Goal: Task Accomplishment & Management: Complete application form

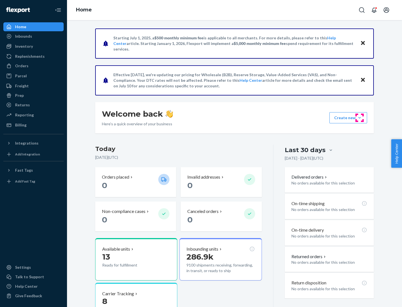
click at [360, 118] on button "Create new Create new inbound Create new order Create new product" at bounding box center [348, 117] width 38 height 11
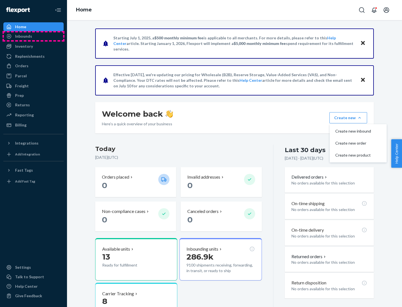
click at [33, 36] on div "Inbounds" at bounding box center [33, 36] width 59 height 8
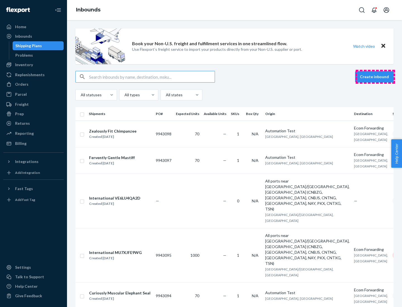
click at [375, 77] on button "Create inbound" at bounding box center [374, 76] width 39 height 11
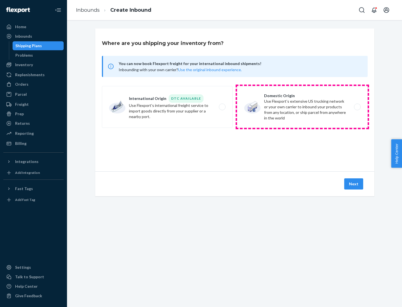
click at [302, 107] on label "Domestic Origin Use Flexport’s extensive US trucking network or your own carrie…" at bounding box center [302, 107] width 131 height 42
click at [357, 107] on input "Domestic Origin Use Flexport’s extensive US trucking network or your own carrie…" at bounding box center [359, 107] width 4 height 4
radio input "true"
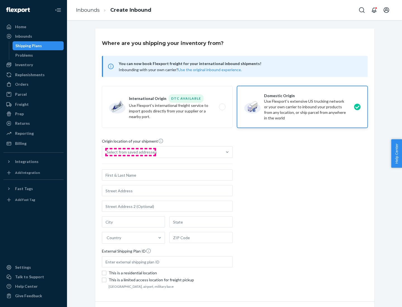
click at [130, 152] on div "Select from saved addresses" at bounding box center [132, 152] width 50 height 6
click at [107, 152] on input "Select from saved addresses" at bounding box center [107, 152] width 1 height 6
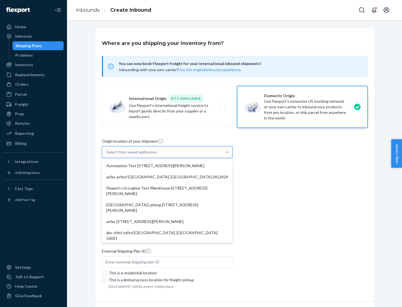
scroll to position [2, 0]
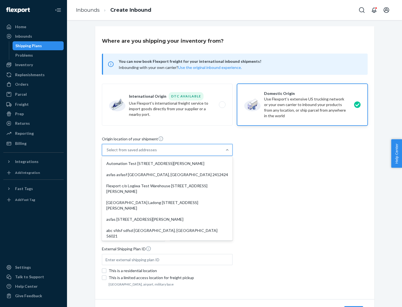
click at [167, 164] on div "Automation Test [STREET_ADDRESS][PERSON_NAME]" at bounding box center [167, 163] width 128 height 11
click at [107, 153] on input "option Automation Test [STREET_ADDRESS][PERSON_NAME] focused, 1 of 7. 7 results…" at bounding box center [107, 150] width 1 height 6
type input "Automation Test"
type input "9th Floor"
type input "[GEOGRAPHIC_DATA]"
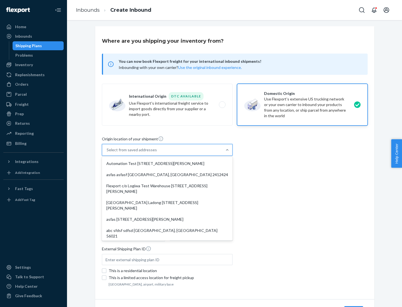
type input "CA"
type input "94104"
type input "[STREET_ADDRESS][PERSON_NAME]"
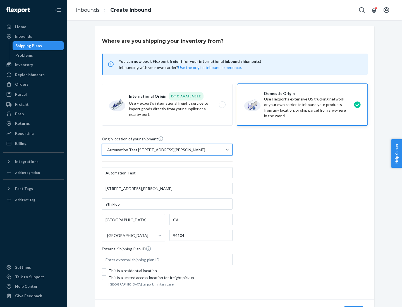
scroll to position [33, 0]
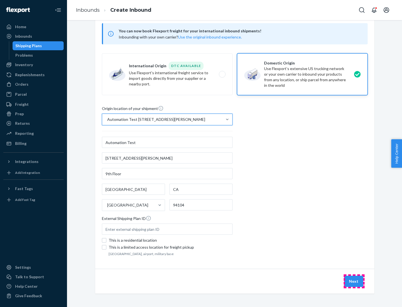
click at [354, 281] on button "Next" at bounding box center [353, 281] width 19 height 11
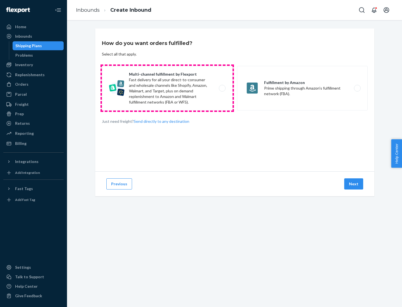
click at [167, 88] on label "Multi-channel fulfillment by Flexport Fast delivery for all your direct-to-cons…" at bounding box center [167, 88] width 131 height 45
click at [222, 88] on input "Multi-channel fulfillment by Flexport Fast delivery for all your direct-to-cons…" at bounding box center [224, 89] width 4 height 4
radio input "true"
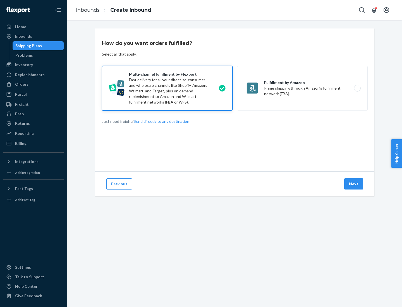
click at [354, 184] on button "Next" at bounding box center [353, 183] width 19 height 11
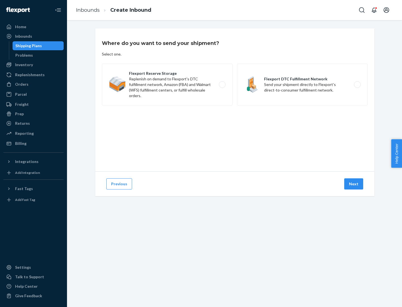
click at [302, 85] on label "Flexport DTC Fulfillment Network Send your shipment directly to Flexport's dire…" at bounding box center [302, 85] width 131 height 42
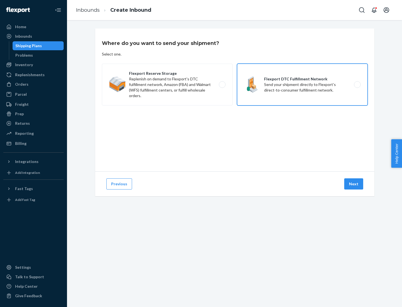
click at [357, 85] on input "Flexport DTC Fulfillment Network Send your shipment directly to Flexport's dire…" at bounding box center [359, 85] width 4 height 4
radio input "true"
click at [354, 184] on button "Next" at bounding box center [353, 183] width 19 height 11
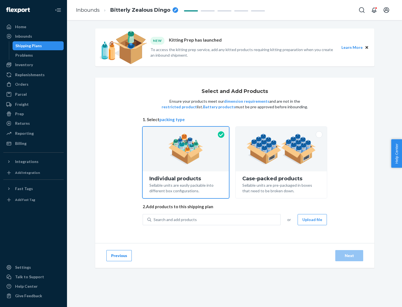
click at [281, 149] on img at bounding box center [281, 149] width 70 height 31
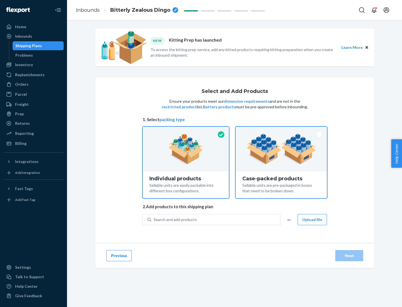
click at [281, 130] on input "Case-packed products Sellable units are pre-packaged in boxes that need to be b…" at bounding box center [281, 129] width 4 height 4
radio input "true"
radio input "false"
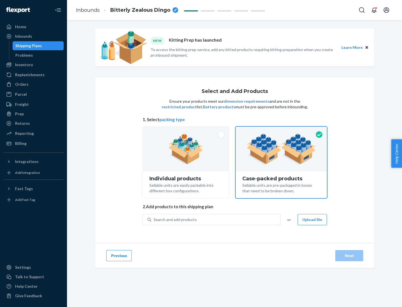
click at [216, 219] on div "Search and add products" at bounding box center [215, 220] width 129 height 10
click at [154, 219] on input "Search and add products" at bounding box center [154, 220] width 1 height 6
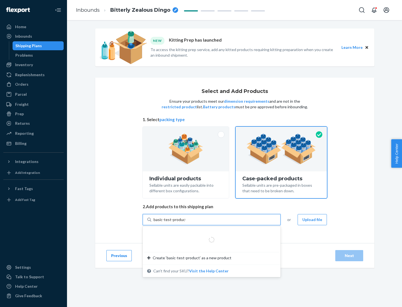
type input "basic-test-product-1"
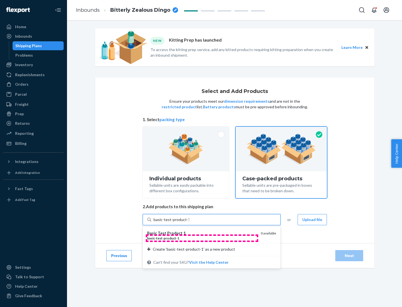
click at [202, 238] on div "basic - test - product - 1" at bounding box center [201, 238] width 109 height 5
click at [189, 222] on input "basic-test-product-1" at bounding box center [172, 220] width 36 height 6
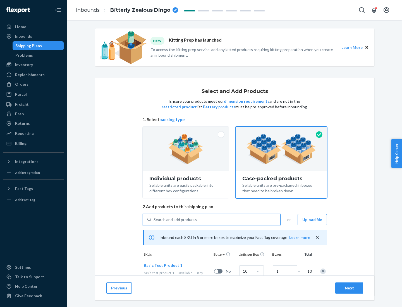
scroll to position [20, 0]
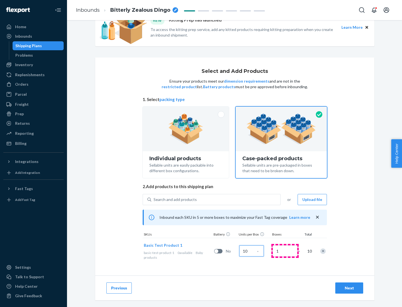
type input "10"
type input "7"
click at [349, 288] on div "Next" at bounding box center [349, 288] width 18 height 6
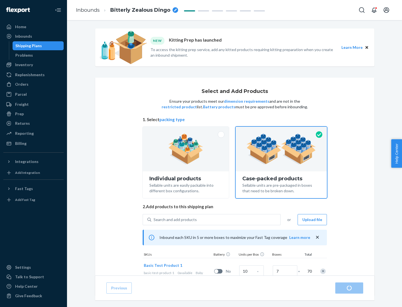
radio input "true"
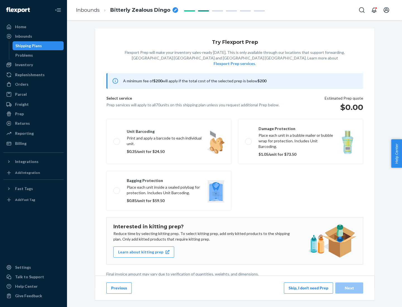
scroll to position [1, 0]
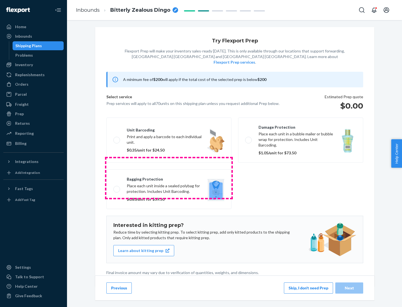
click at [169, 178] on label "Bagging protection Place each unit inside a sealed polybag for protection. Incl…" at bounding box center [168, 189] width 125 height 40
click at [117, 187] on input "Bagging protection Place each unit inside a sealed polybag for protection. Incl…" at bounding box center [115, 189] width 4 height 4
checkbox input "true"
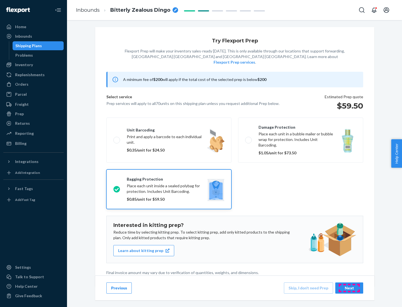
click at [349, 288] on div "Next" at bounding box center [349, 288] width 18 height 6
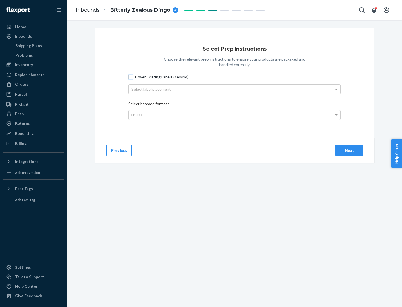
click at [131, 77] on input "Cover Existing Labels (Yes/No)" at bounding box center [130, 77] width 4 height 4
checkbox input "true"
click at [234, 89] on div "Select label placement" at bounding box center [235, 89] width 212 height 9
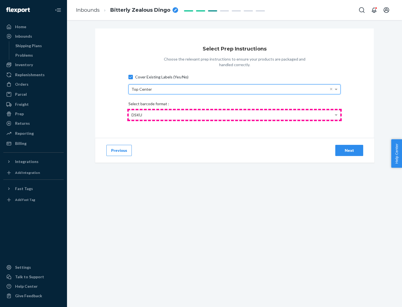
click at [234, 115] on div "DSKU" at bounding box center [235, 114] width 212 height 9
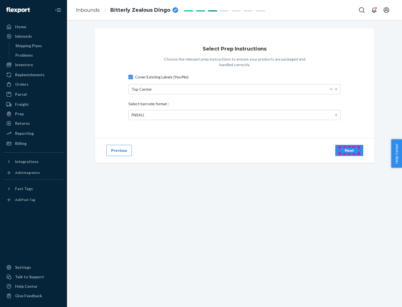
click at [349, 150] on div "Next" at bounding box center [349, 151] width 18 height 6
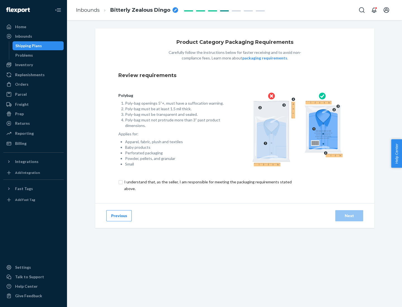
click at [207, 185] on input "checkbox" at bounding box center [211, 185] width 186 height 13
checkbox input "true"
click at [349, 216] on div "Next" at bounding box center [349, 216] width 18 height 6
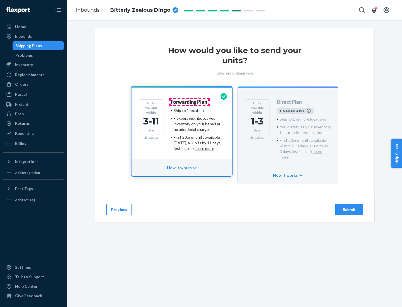
click at [189, 102] on h4 "Forwarding Plan" at bounding box center [189, 102] width 37 height 6
click at [349, 207] on div "Submit" at bounding box center [349, 210] width 18 height 6
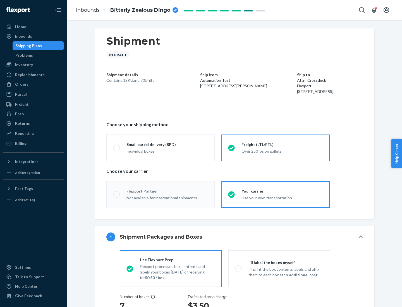
radio input "true"
radio input "false"
radio input "true"
radio input "false"
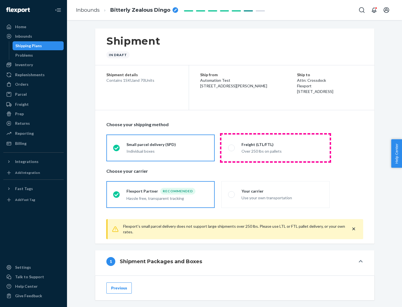
click at [276, 148] on div "Over 250 lbs on pallets" at bounding box center [282, 150] width 82 height 7
click at [232, 148] on input "Freight (LTL/FTL) Over 250 lbs on pallets" at bounding box center [230, 148] width 4 height 4
radio input "true"
radio input "false"
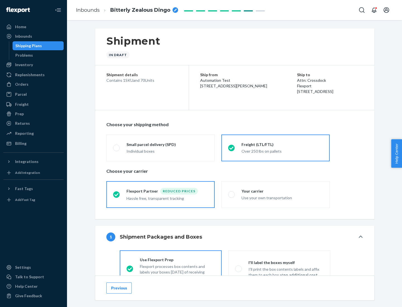
scroll to position [31, 0]
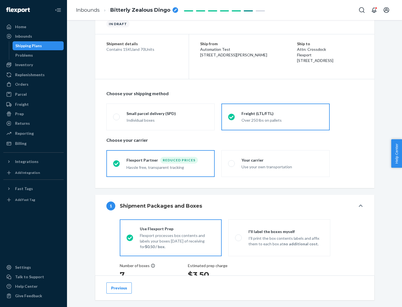
click at [276, 163] on div "Use your own transportation" at bounding box center [282, 166] width 82 height 7
click at [232, 163] on input "Your carrier Use your own transportation" at bounding box center [230, 164] width 4 height 4
radio input "true"
radio input "false"
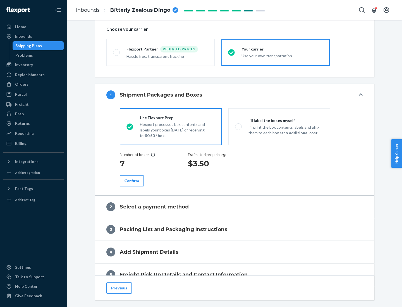
scroll to position [105, 0]
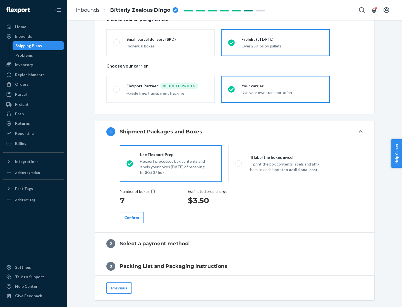
click at [279, 163] on p "I’ll print the box contents labels and affix them to each box at no additional …" at bounding box center [285, 166] width 75 height 11
click at [239, 163] on input "I'll label the boxes myself I’ll print the box contents labels and affix them t…" at bounding box center [237, 164] width 4 height 4
radio input "true"
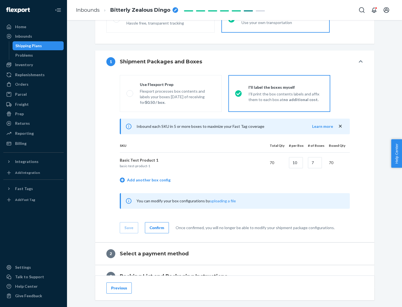
scroll to position [96, 0]
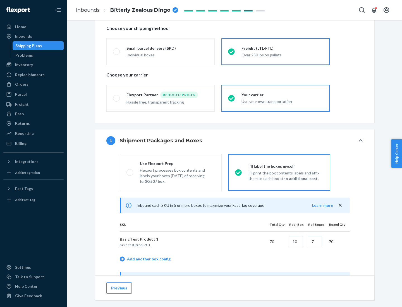
click at [177, 163] on div "Use Flexport Prep" at bounding box center [177, 164] width 75 height 6
click at [130, 171] on input "Use Flexport Prep Flexport processes box contents and labels your boxes [DATE] …" at bounding box center [128, 173] width 4 height 4
radio input "true"
radio input "false"
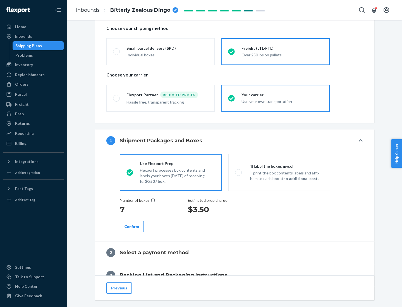
scroll to position [159, 0]
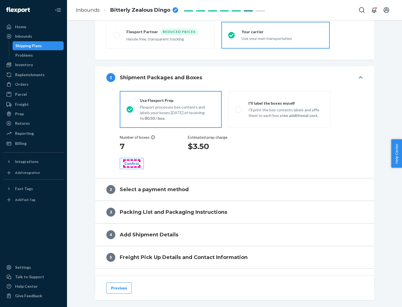
click at [132, 163] on div "Confirm" at bounding box center [131, 164] width 15 height 6
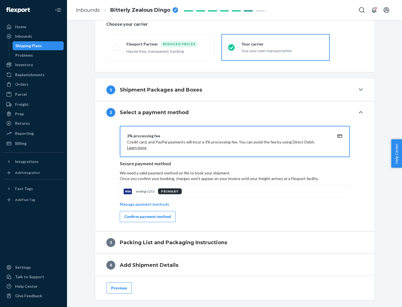
scroll to position [200, 0]
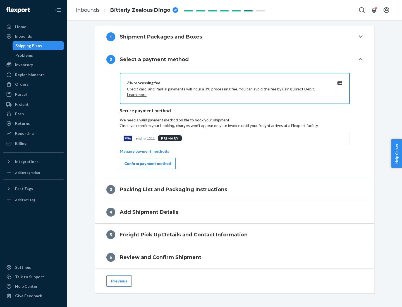
click at [147, 164] on div "Confirm payment method" at bounding box center [147, 164] width 46 height 6
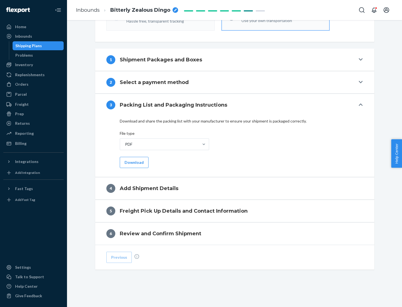
scroll to position [176, 0]
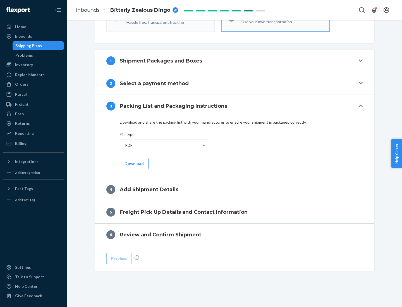
click at [133, 163] on button "Download" at bounding box center [134, 163] width 29 height 11
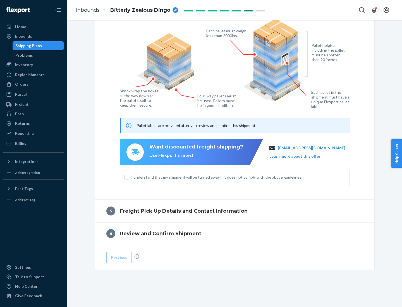
click at [235, 177] on span "I understand that my shipment will be turned away if it does not comply with th…" at bounding box center [238, 177] width 214 height 6
click at [129, 177] on input "I understand that my shipment will be turned away if it does not comply with th…" at bounding box center [126, 177] width 4 height 4
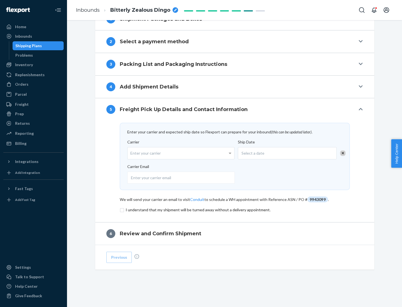
scroll to position [218, 0]
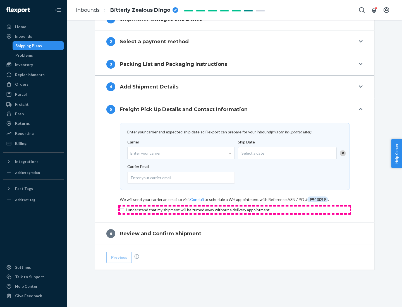
click at [235, 210] on input "checkbox" at bounding box center [235, 210] width 230 height 7
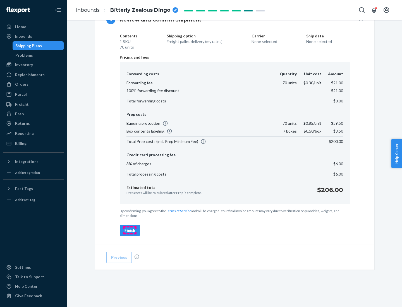
click at [130, 230] on div "Finish" at bounding box center [129, 231] width 11 height 6
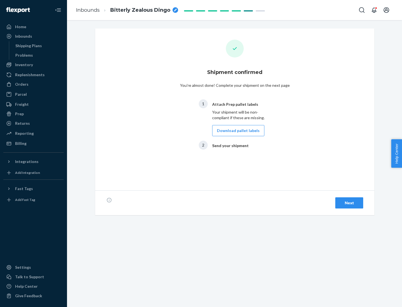
click at [237, 131] on button "Download pallet labels" at bounding box center [238, 130] width 52 height 11
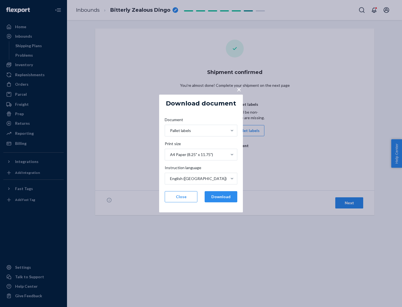
click at [221, 197] on button "Download" at bounding box center [221, 196] width 33 height 11
click at [239, 89] on span "×" at bounding box center [239, 89] width 4 height 9
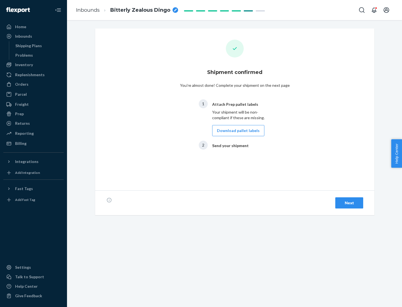
click at [349, 203] on div "Next" at bounding box center [349, 203] width 18 height 6
